Goal: Transaction & Acquisition: Subscribe to service/newsletter

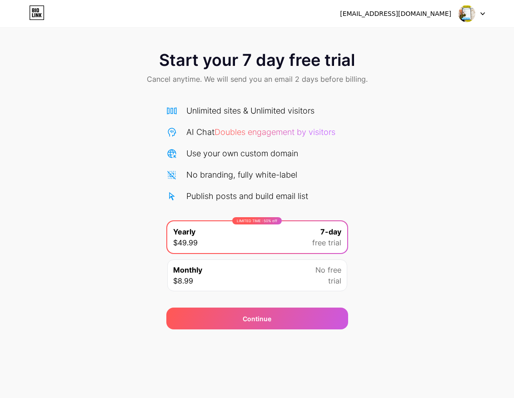
click at [34, 10] on icon at bounding box center [33, 10] width 2 height 4
click at [462, 16] on img at bounding box center [466, 13] width 17 height 17
click at [397, 12] on div "[EMAIL_ADDRESS][DOMAIN_NAME]" at bounding box center [395, 14] width 111 height 10
